Goal: Register for event/course

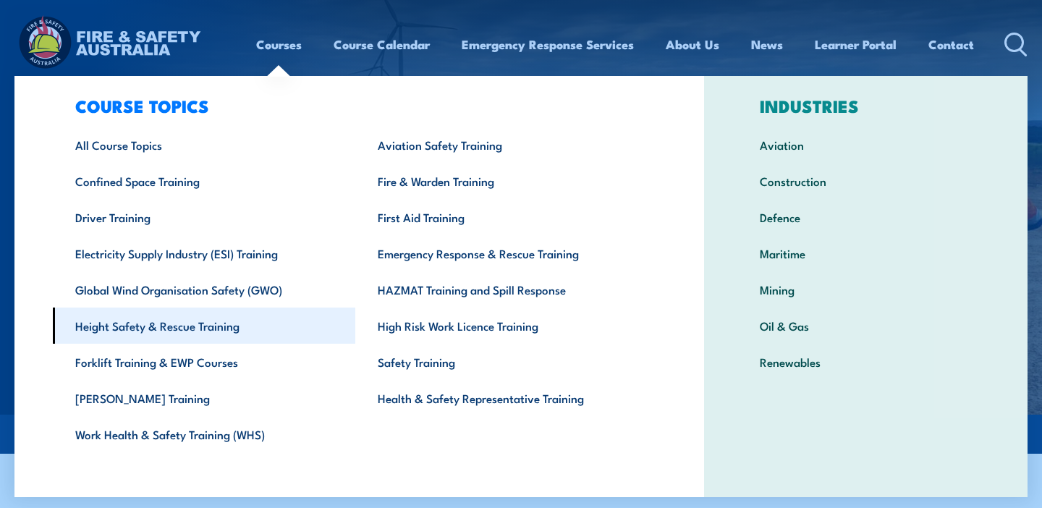
scroll to position [36, 0]
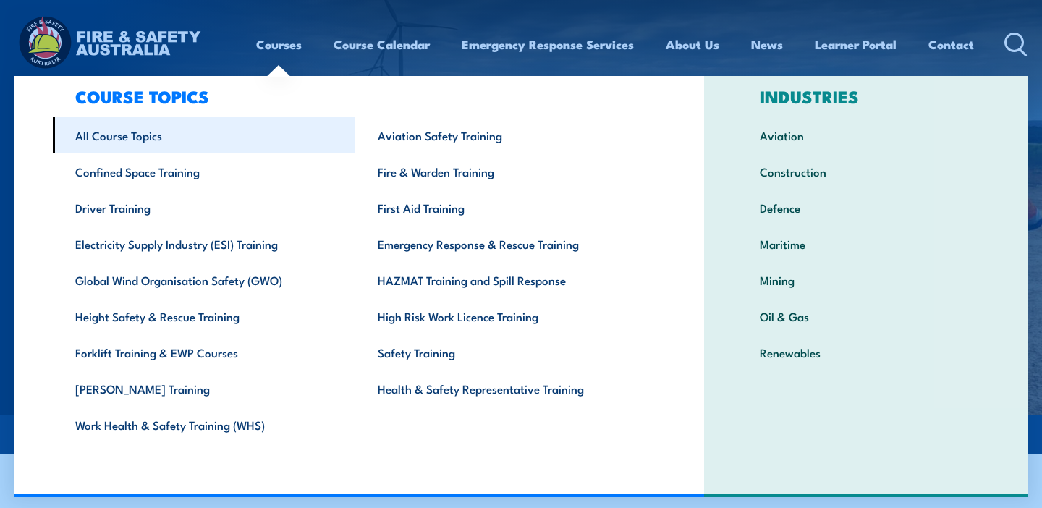
click at [143, 137] on link "All Course Topics" at bounding box center [204, 135] width 303 height 36
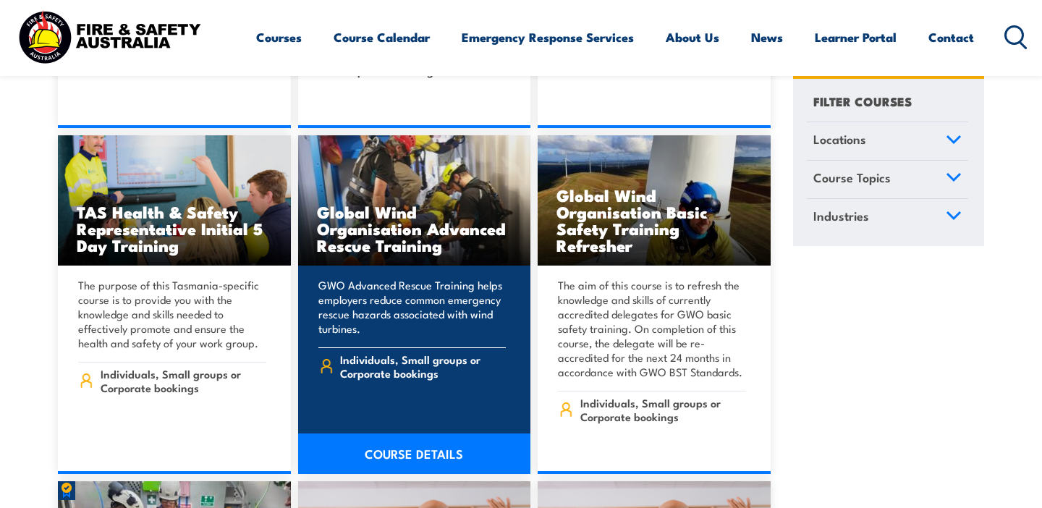
scroll to position [5084, 0]
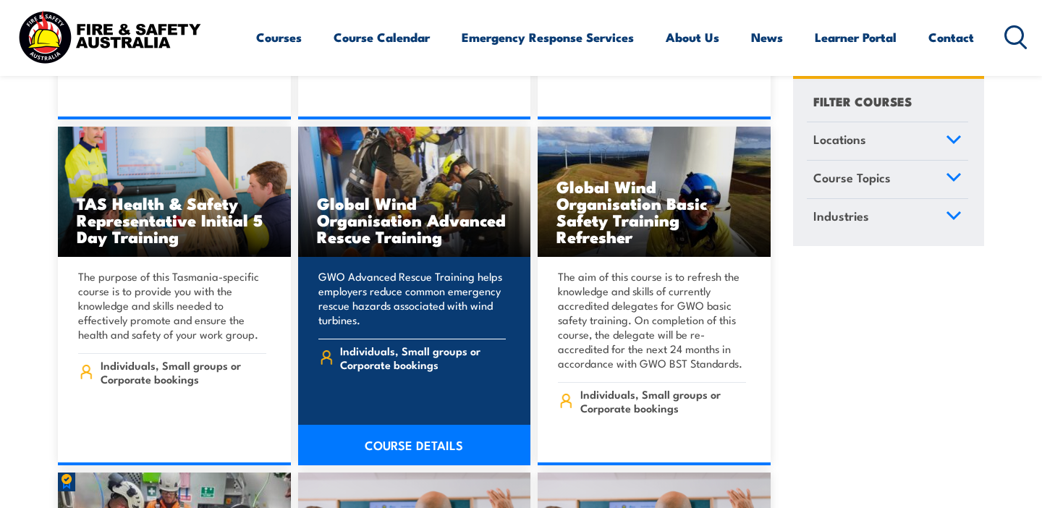
click at [429, 425] on link "COURSE DETAILS" at bounding box center [414, 445] width 233 height 41
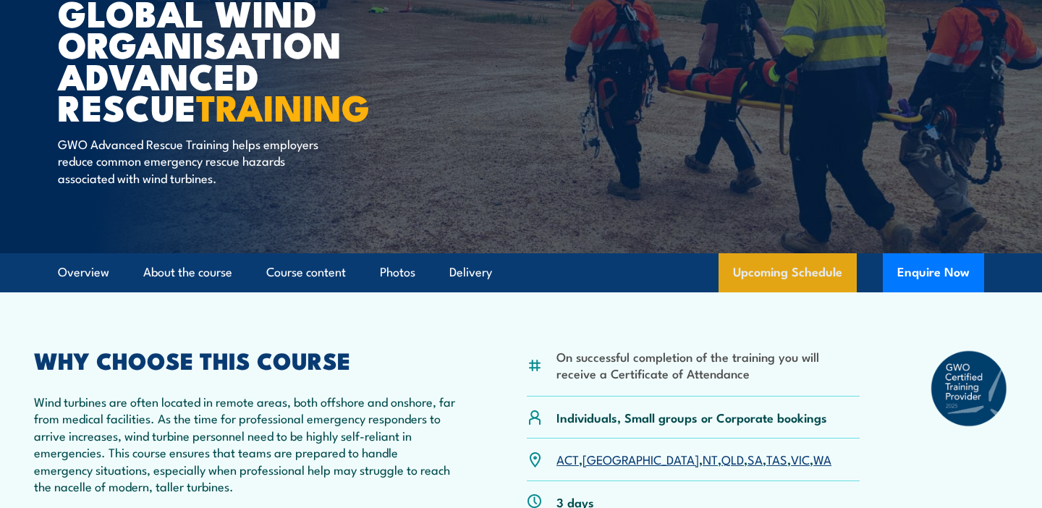
scroll to position [137, 0]
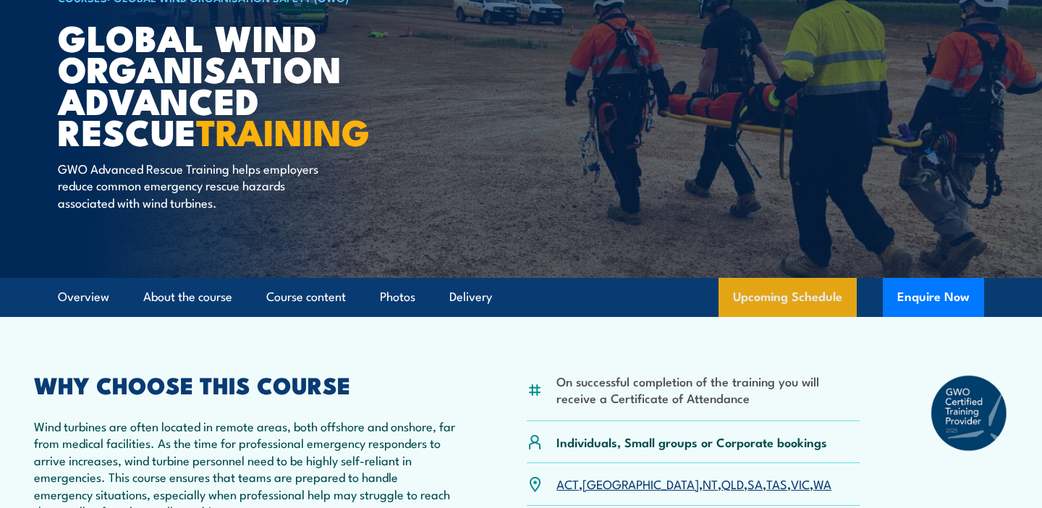
click at [786, 300] on link "Upcoming Schedule" at bounding box center [788, 297] width 138 height 39
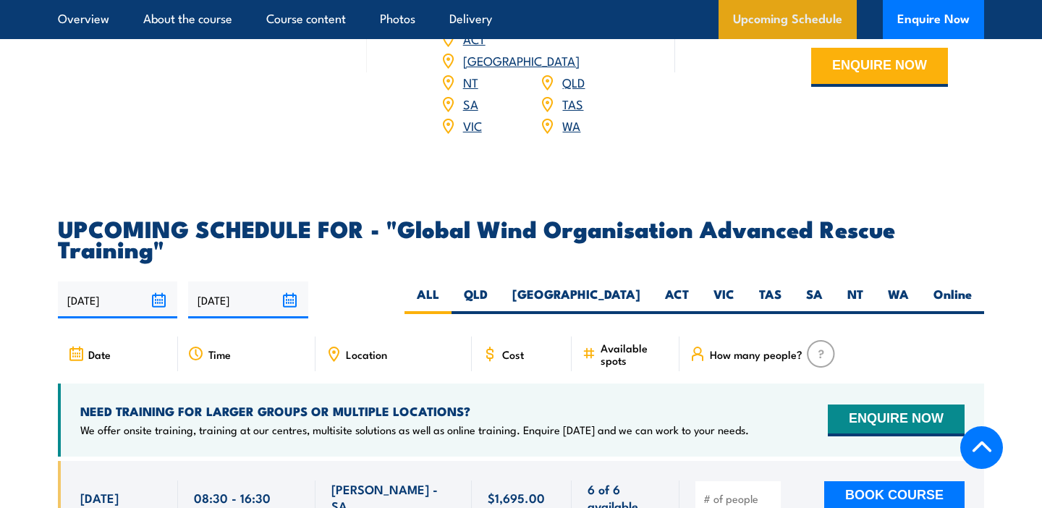
scroll to position [2707, 0]
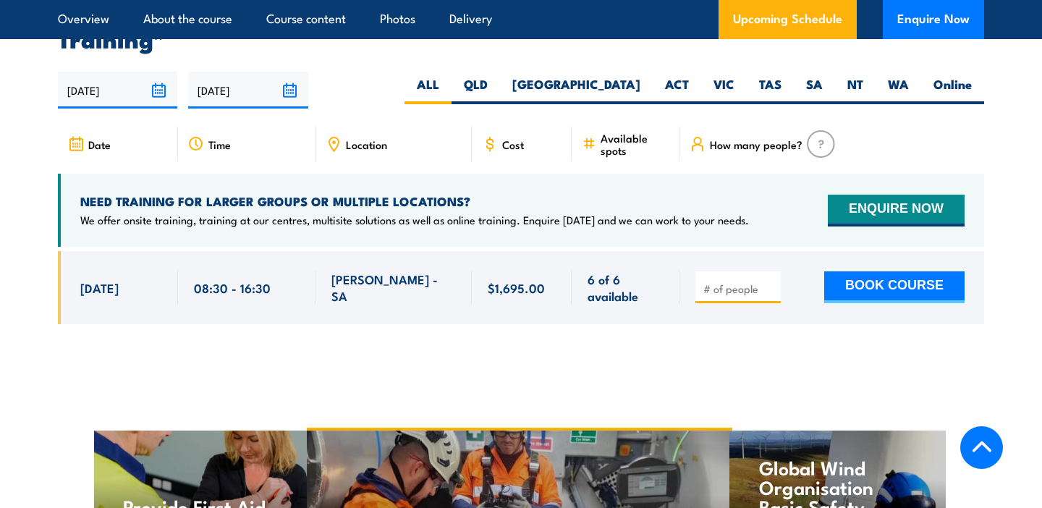
click at [370, 143] on span "Location" at bounding box center [366, 144] width 41 height 12
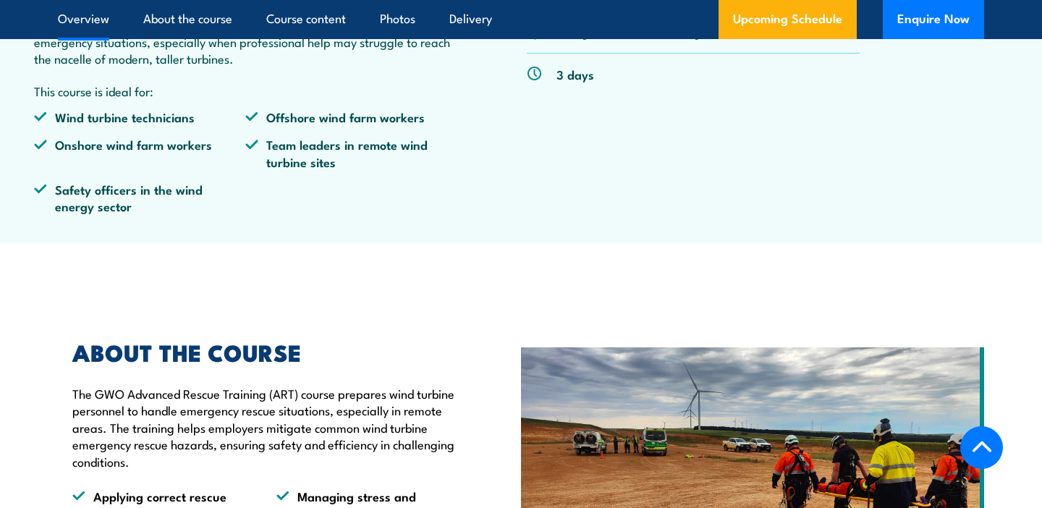
scroll to position [0, 0]
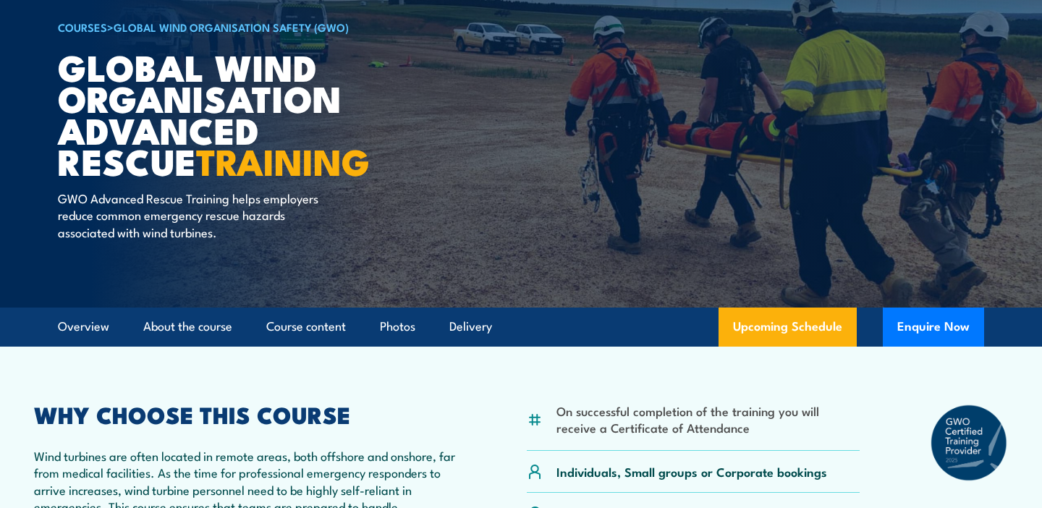
scroll to position [137, 0]
